Goal: Information Seeking & Learning: Learn about a topic

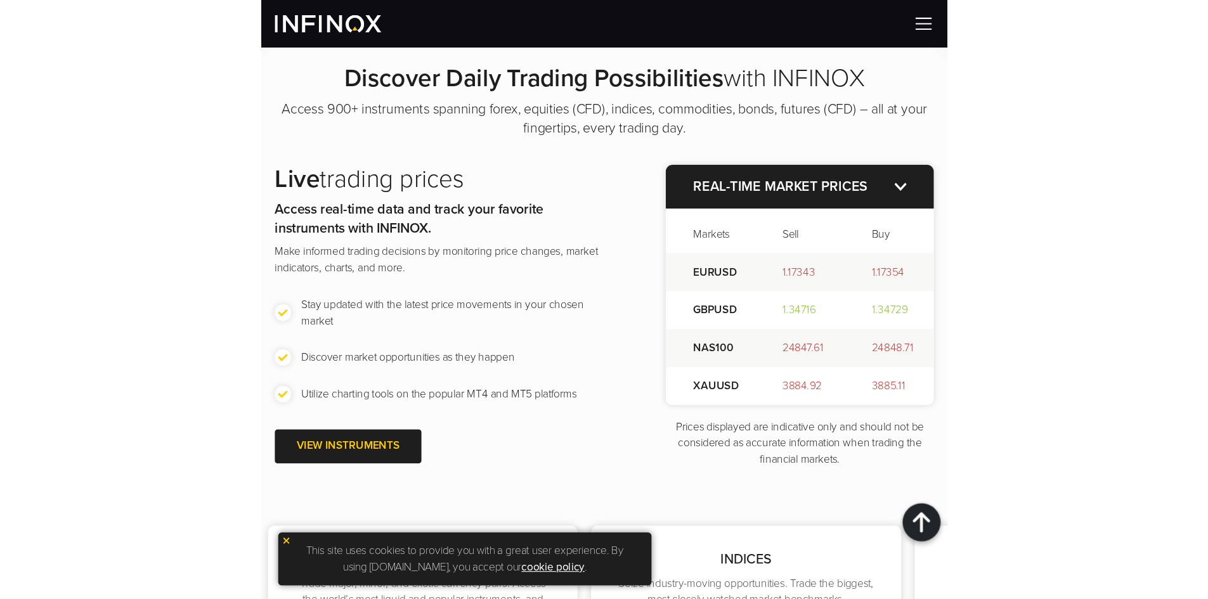
scroll to position [1380, 0]
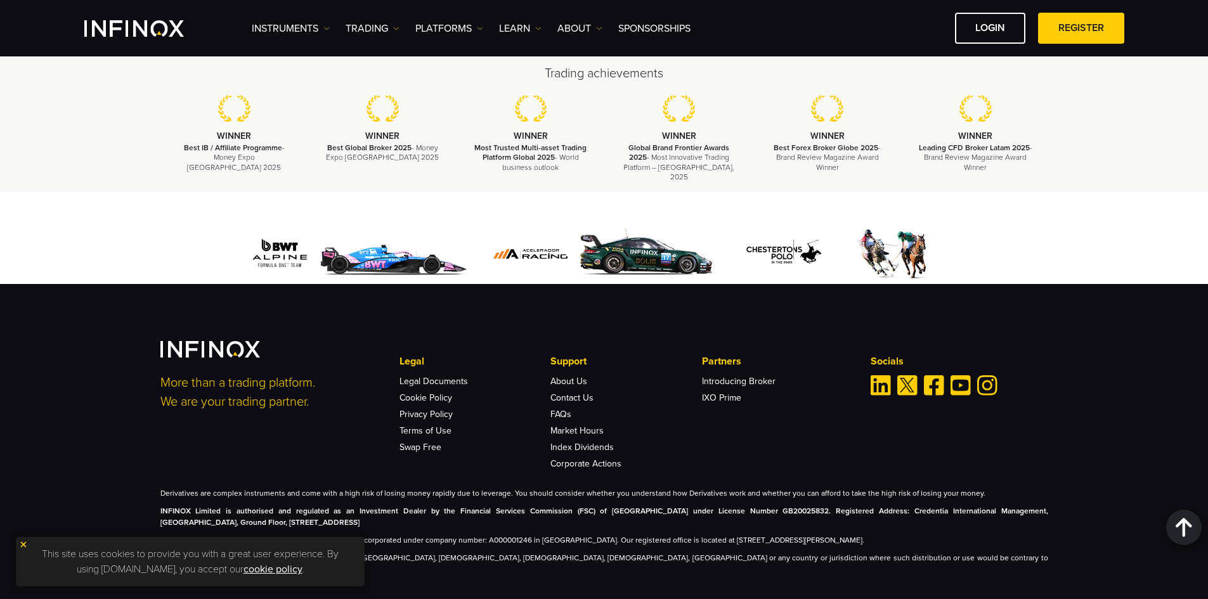
scroll to position [3835, 0]
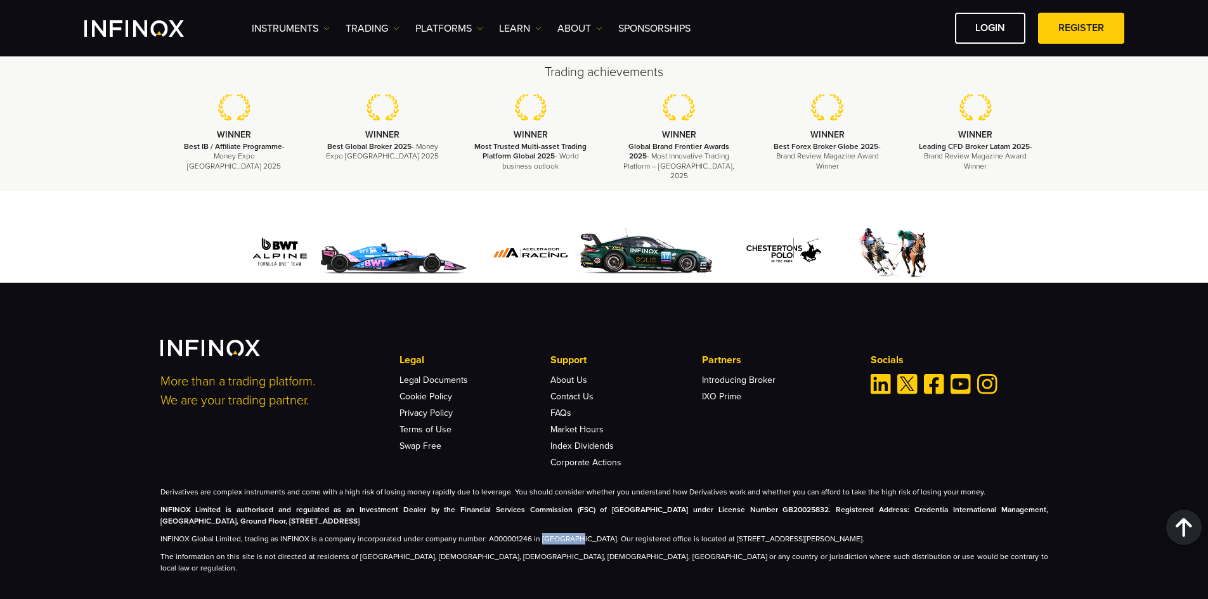
drag, startPoint x: 565, startPoint y: 530, endPoint x: 538, endPoint y: 532, distance: 27.3
click at [538, 533] on p "INFINOX Global Limited, trading as INFINOX is a company incorporated under comp…" at bounding box center [604, 538] width 888 height 11
copy p "Anguilla."
